Goal: Task Accomplishment & Management: Manage account settings

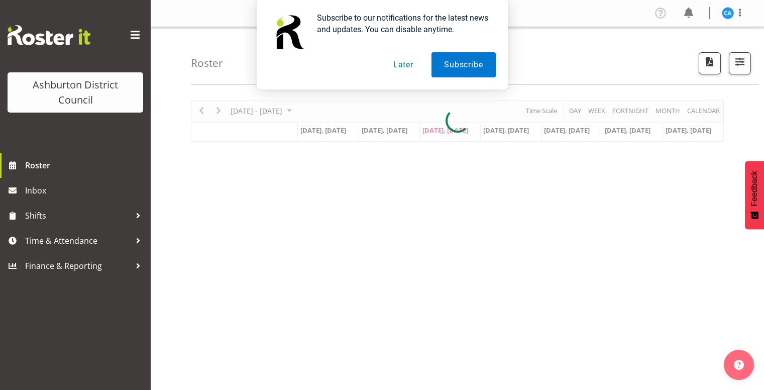
click at [406, 73] on button "Later" at bounding box center [403, 64] width 45 height 25
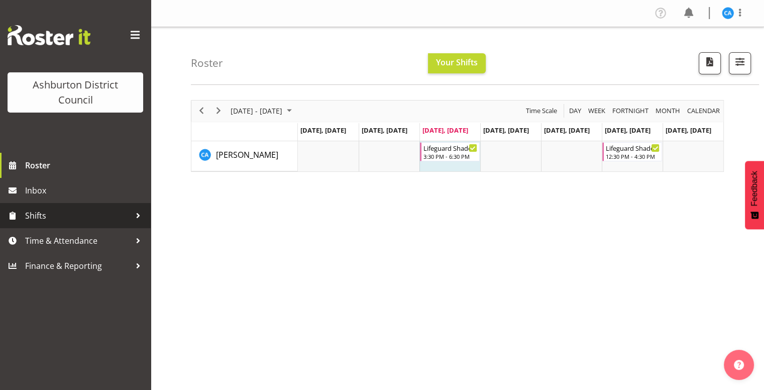
click at [118, 222] on span "Shifts" at bounding box center [78, 215] width 106 height 15
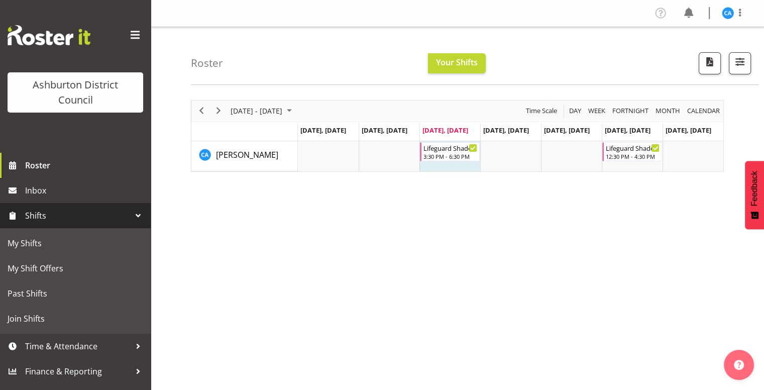
click at [118, 222] on span "Shifts" at bounding box center [78, 215] width 106 height 15
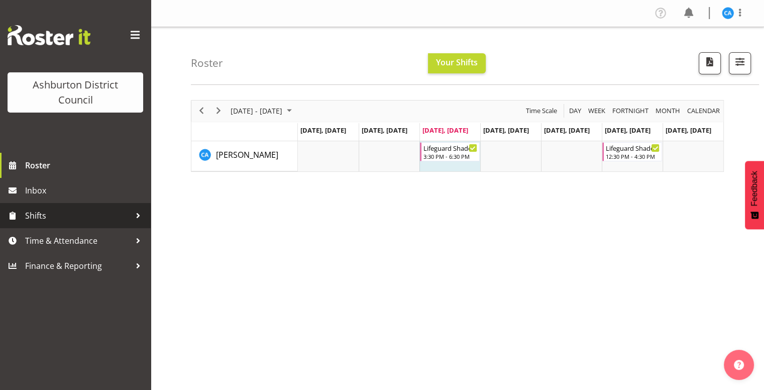
drag, startPoint x: 118, startPoint y: 222, endPoint x: 113, endPoint y: 221, distance: 5.0
click at [113, 221] on span "Shifts" at bounding box center [78, 215] width 106 height 15
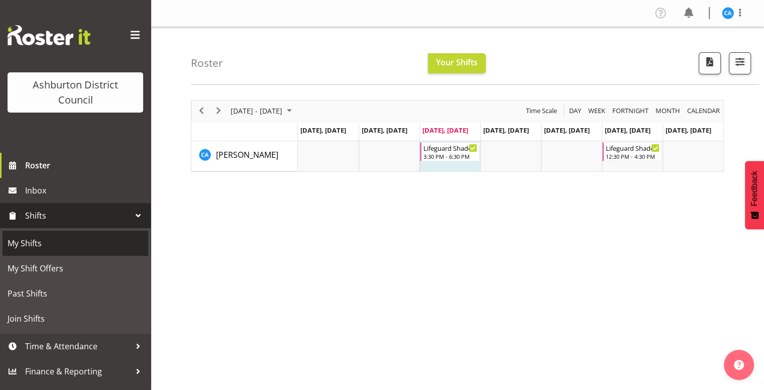
click at [77, 234] on link "My Shifts" at bounding box center [76, 243] width 146 height 25
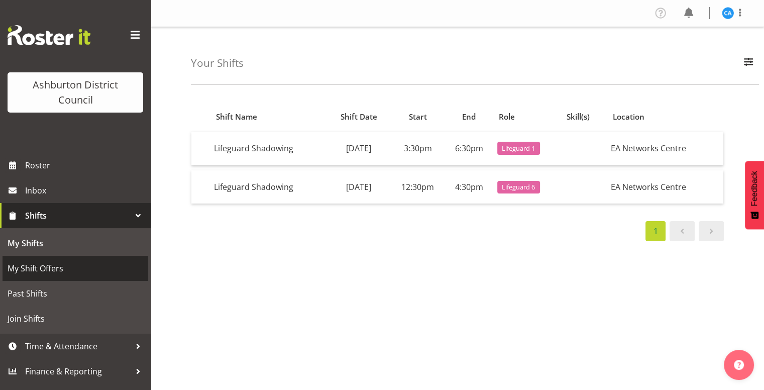
click at [70, 266] on span "My Shift Offers" at bounding box center [76, 268] width 136 height 15
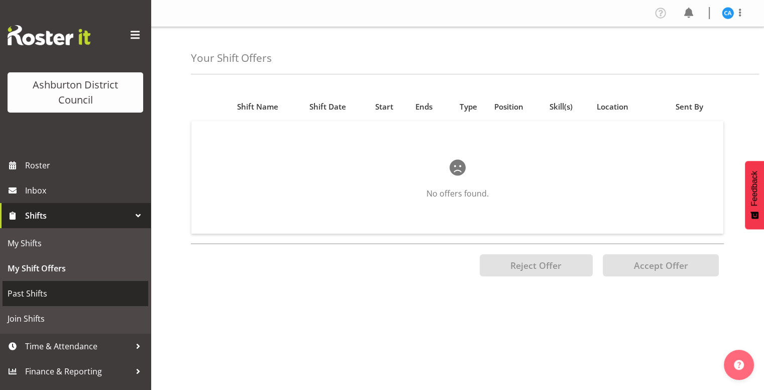
click at [62, 297] on span "Past Shifts" at bounding box center [76, 293] width 136 height 15
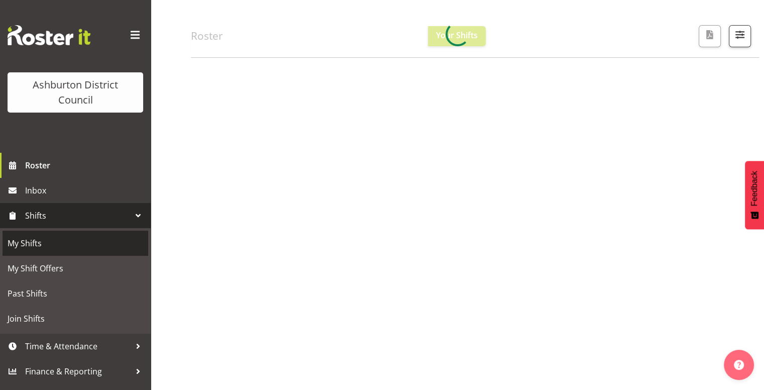
scroll to position [88, 0]
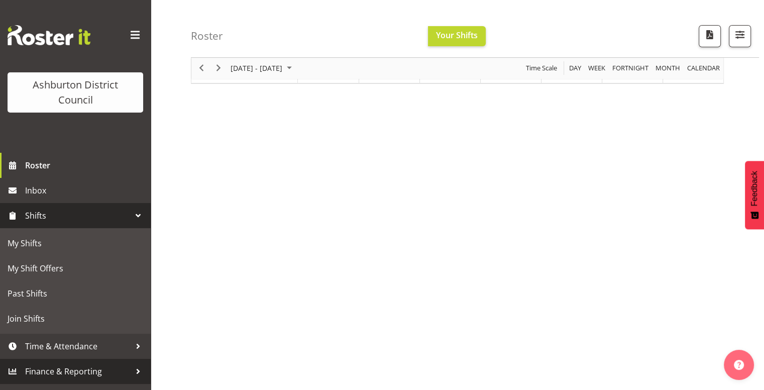
click at [139, 366] on div at bounding box center [138, 371] width 15 height 15
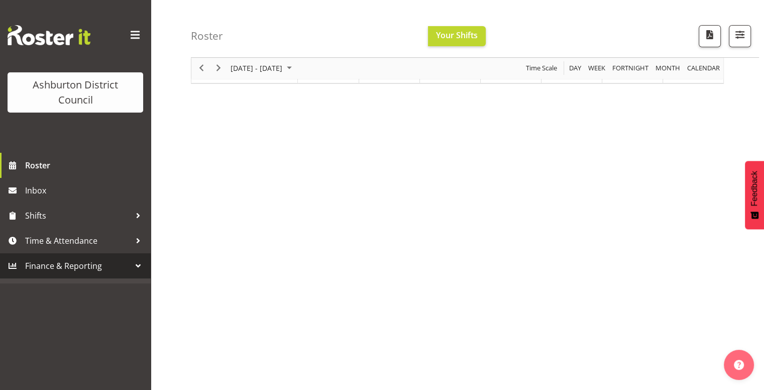
click at [141, 262] on div at bounding box center [138, 265] width 15 height 15
click at [49, 262] on span "Finance & Reporting" at bounding box center [78, 265] width 106 height 15
click at [124, 243] on span "Time & Attendance" at bounding box center [78, 240] width 106 height 15
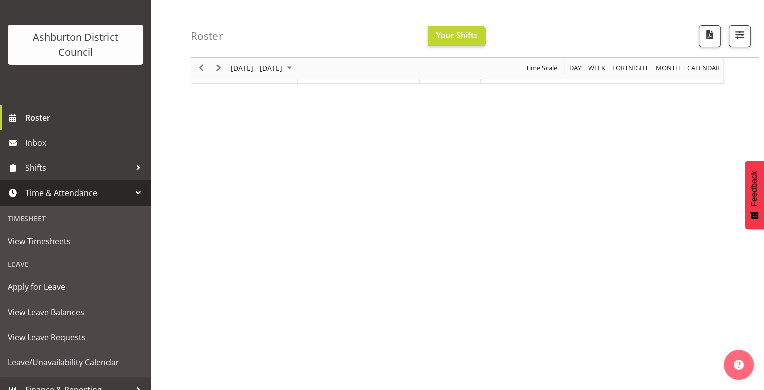
scroll to position [60, 0]
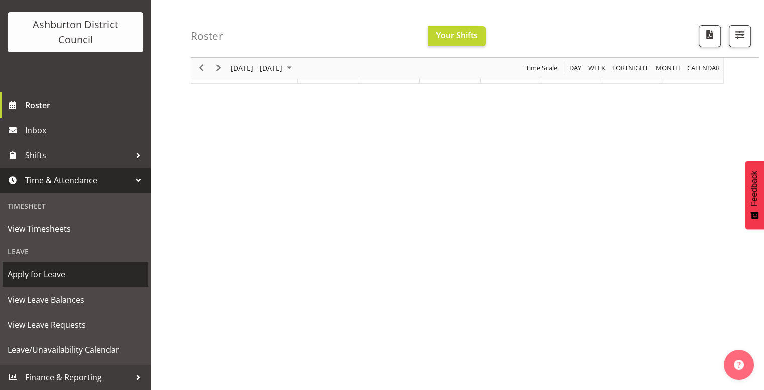
click at [44, 274] on span "Apply for Leave" at bounding box center [76, 274] width 136 height 15
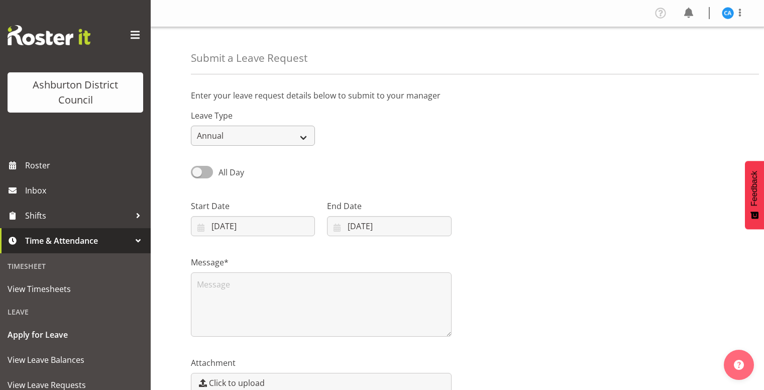
scroll to position [24, 0]
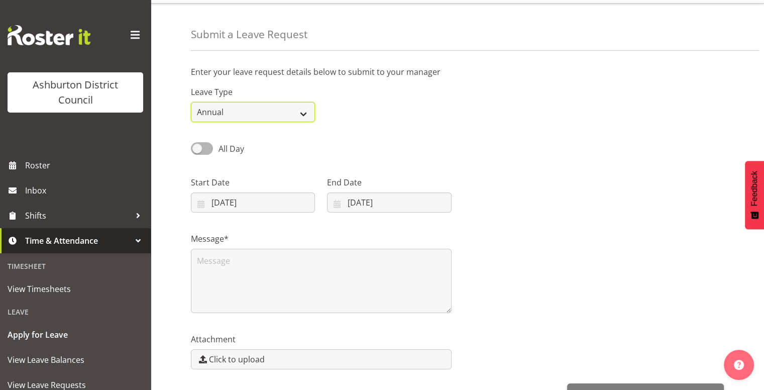
click at [292, 115] on select "Annual Sick Leave Without Pay Bereavement Domestic Violence Parental Jury Servi…" at bounding box center [253, 112] width 124 height 20
click at [328, 128] on div "All Day Single Day" at bounding box center [457, 145] width 545 height 34
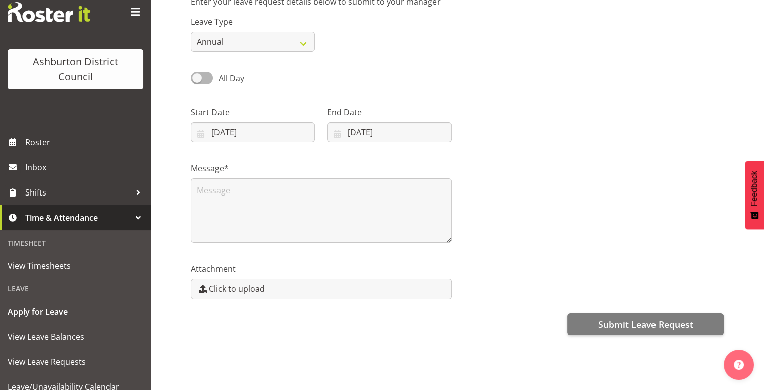
scroll to position [60, 0]
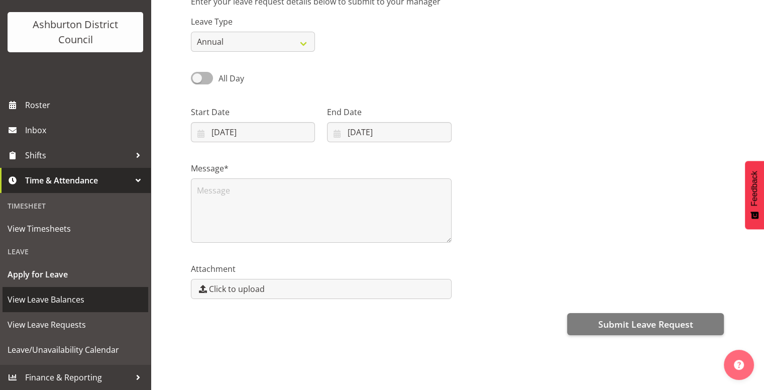
click at [100, 290] on link "View Leave Balances" at bounding box center [76, 299] width 146 height 25
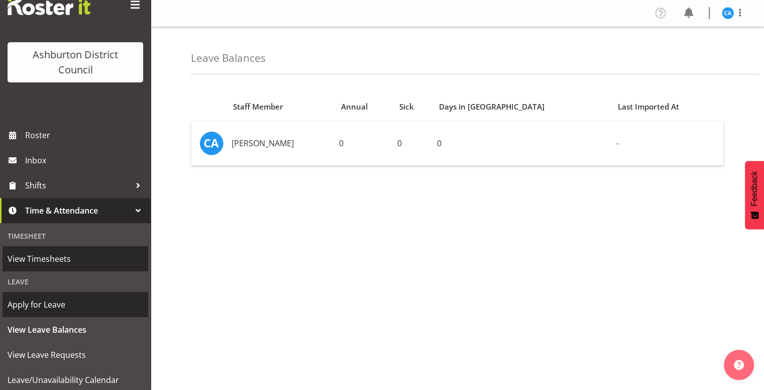
scroll to position [60, 0]
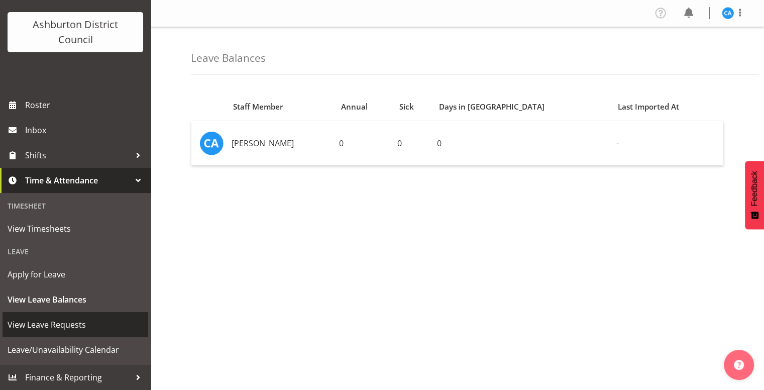
click at [94, 327] on span "View Leave Requests" at bounding box center [76, 324] width 136 height 15
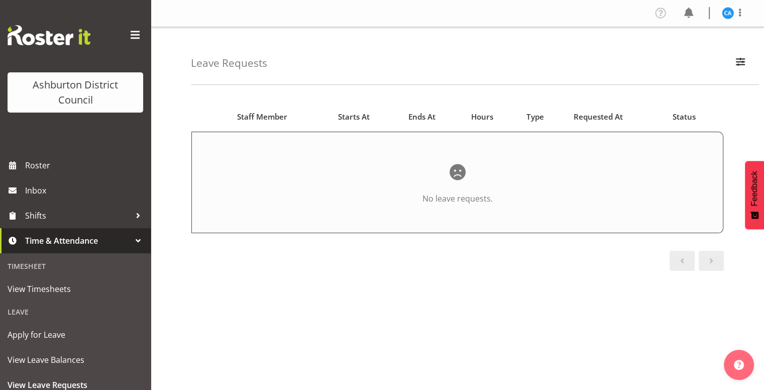
scroll to position [60, 0]
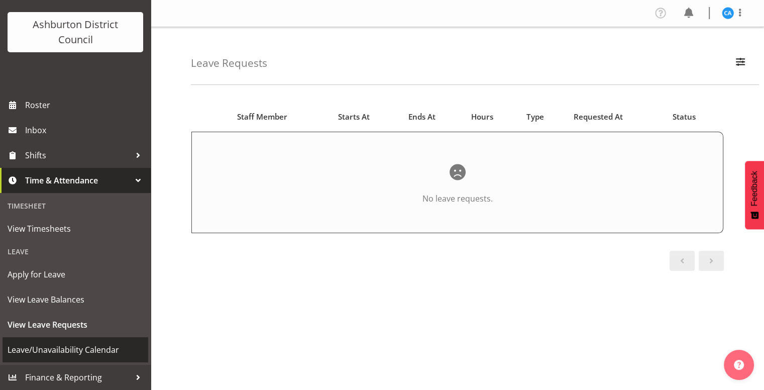
click at [91, 357] on link "Leave/Unavailability Calendar" at bounding box center [76, 349] width 146 height 25
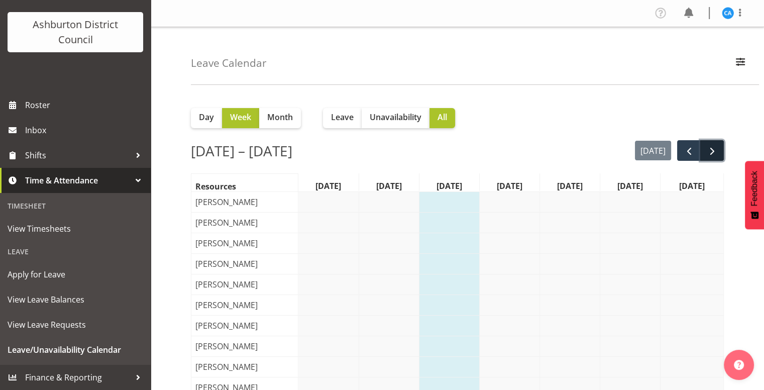
click at [716, 145] on span "next" at bounding box center [712, 151] width 12 height 12
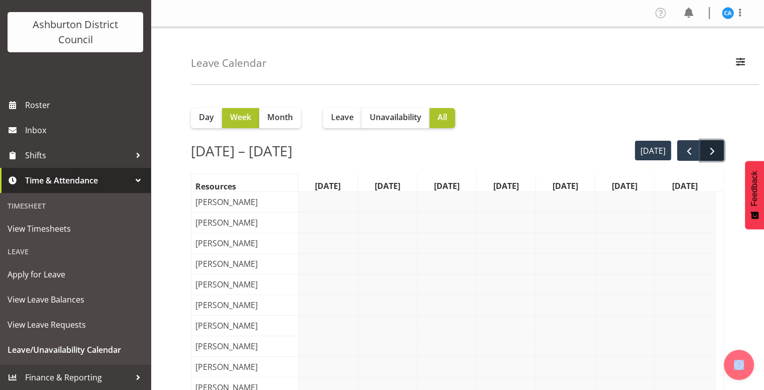
click at [715, 152] on span "next" at bounding box center [712, 151] width 12 height 12
click at [716, 154] on span "next" at bounding box center [712, 151] width 12 height 12
click at [685, 149] on span "prev" at bounding box center [689, 151] width 12 height 12
click at [415, 120] on span "Unavailability" at bounding box center [396, 117] width 52 height 12
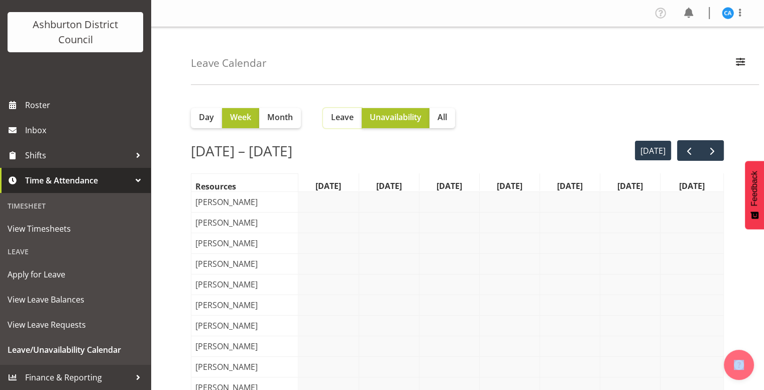
click at [346, 120] on span "Leave" at bounding box center [342, 117] width 23 height 12
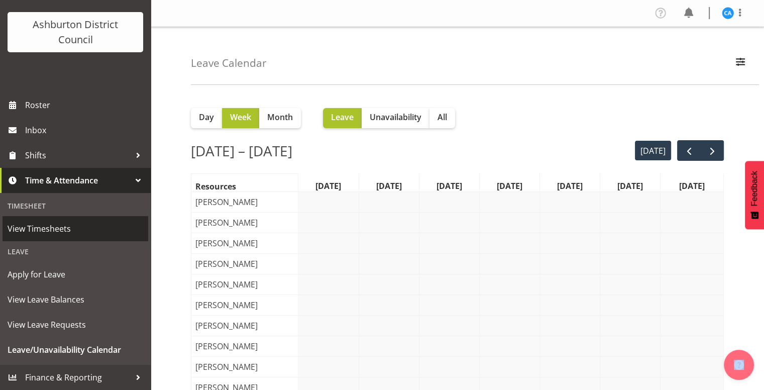
click at [74, 235] on span "View Timesheets" at bounding box center [76, 228] width 136 height 15
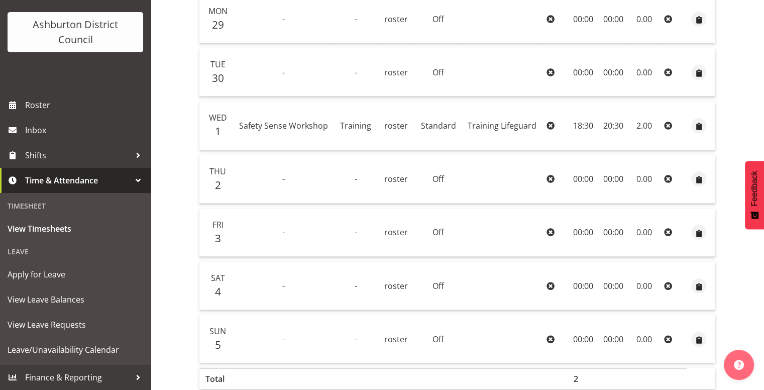
scroll to position [289, 0]
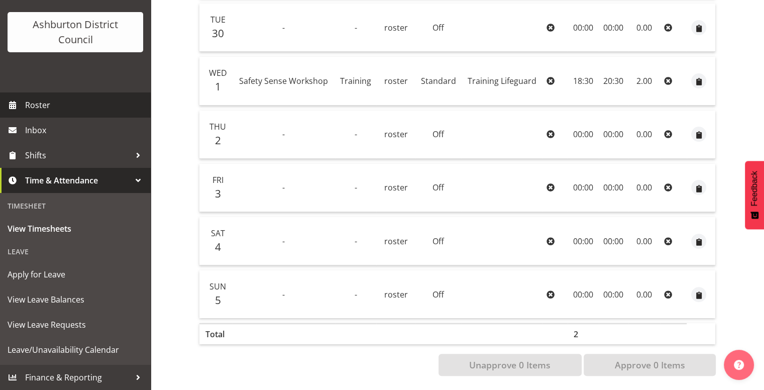
click at [73, 99] on span "Roster" at bounding box center [85, 104] width 121 height 15
